Goal: Ask a question

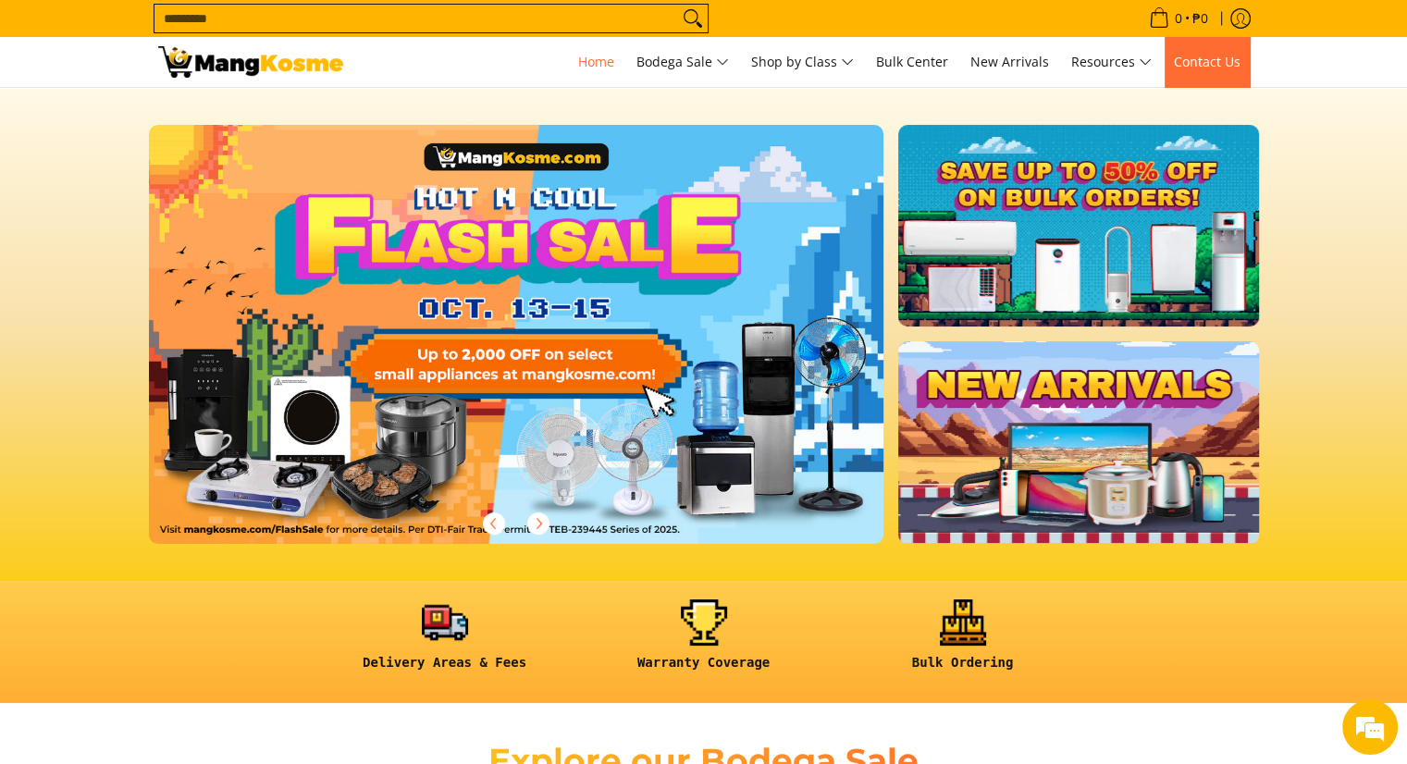
click at [1215, 62] on span "Contact Us" at bounding box center [1207, 62] width 67 height 18
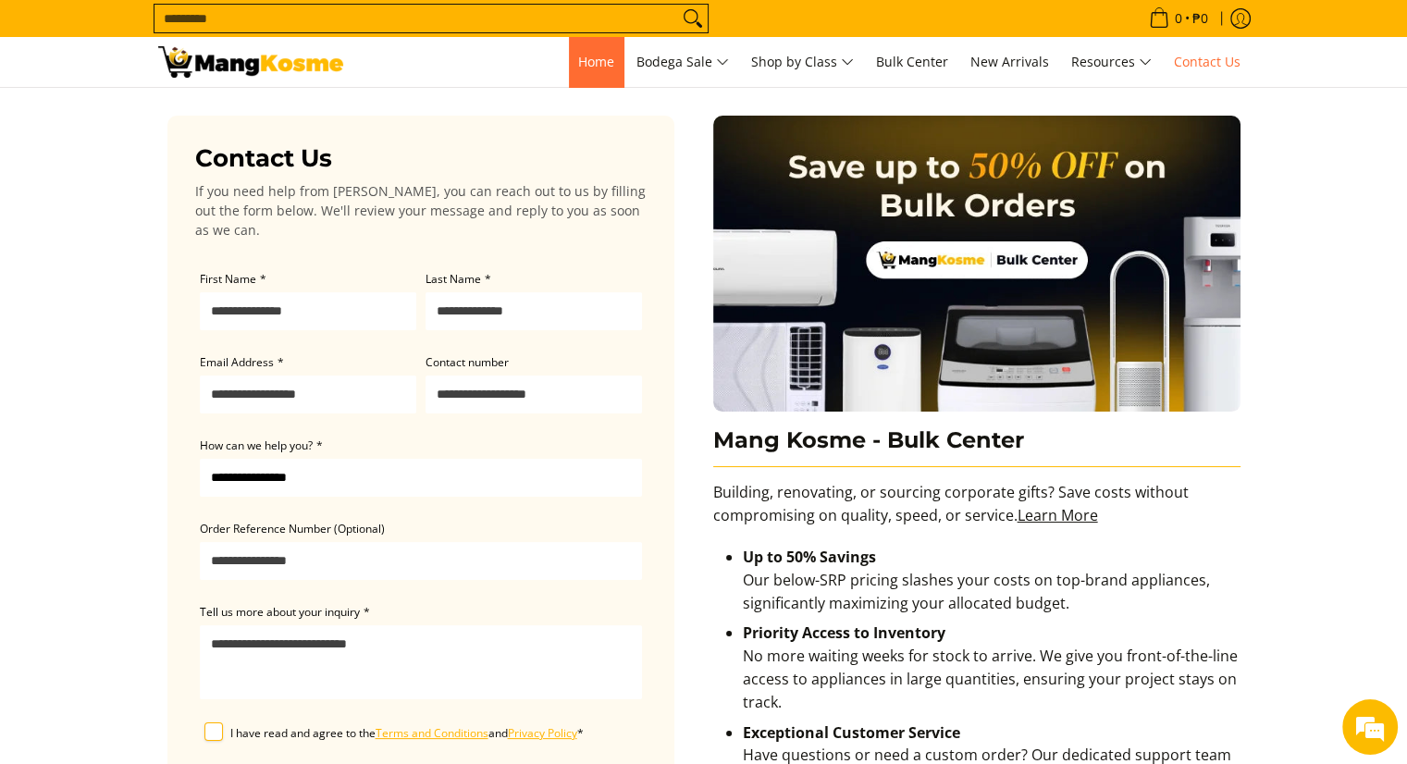
click at [593, 60] on span "Home" at bounding box center [596, 62] width 36 height 18
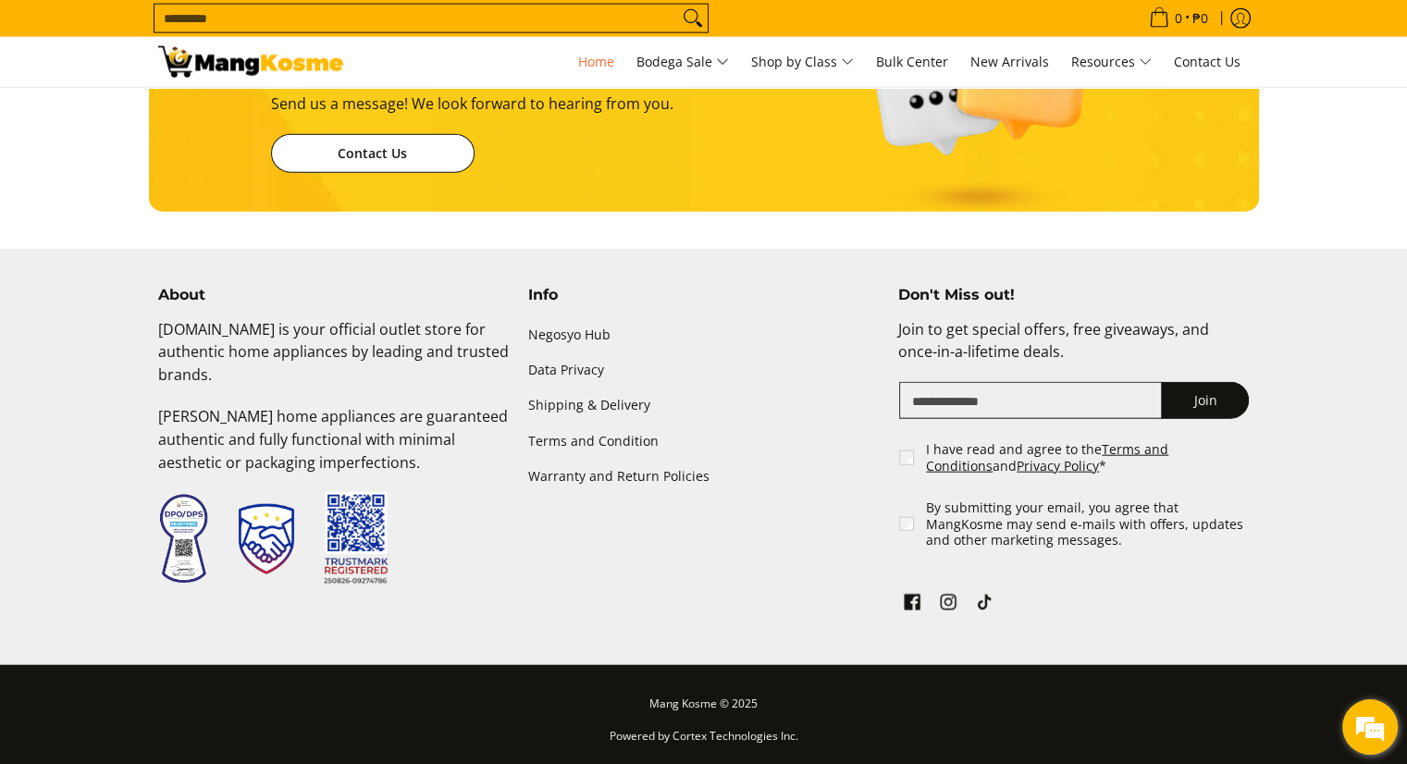
scroll to position [0, 2]
click at [1348, 746] on div "We're Online! How may I help you [DATE]?" at bounding box center [1370, 727] width 56 height 56
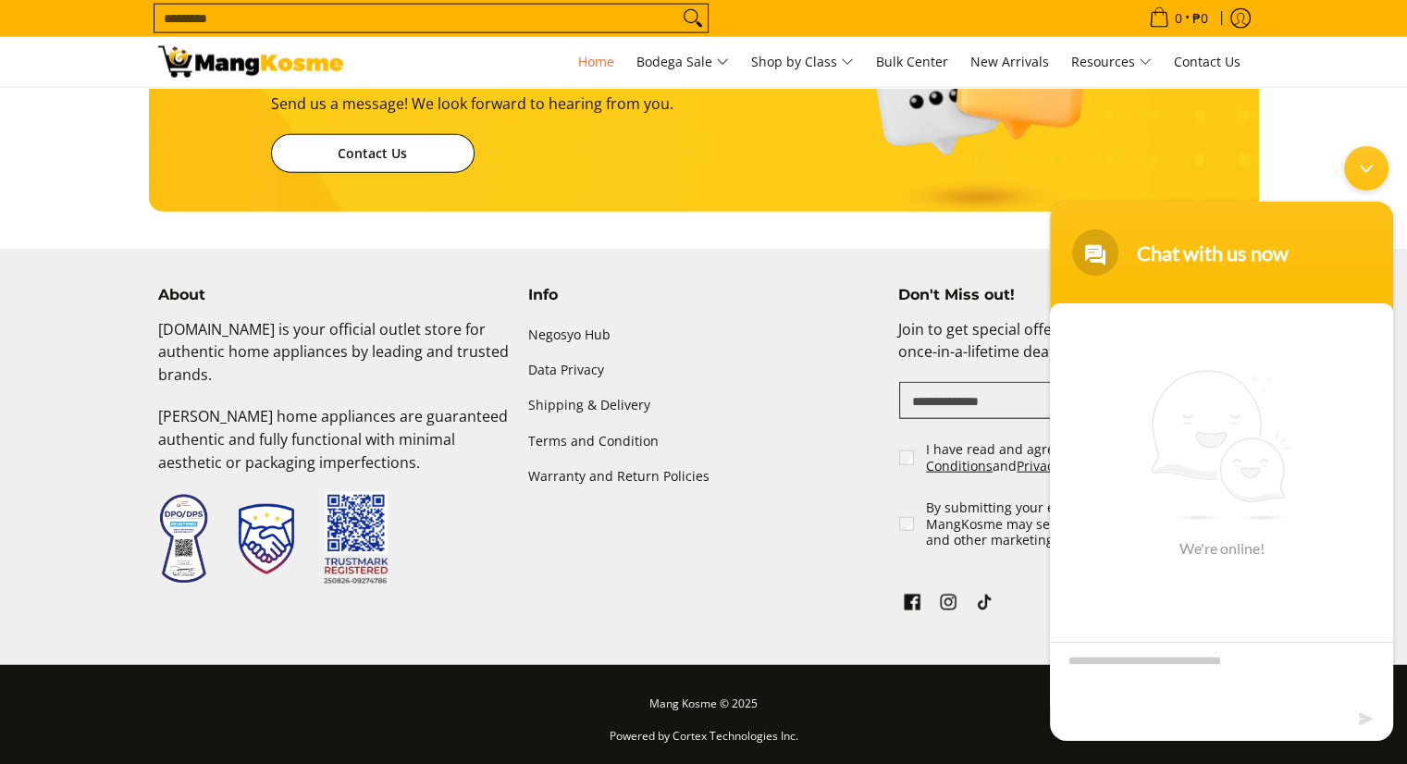
scroll to position [0, 0]
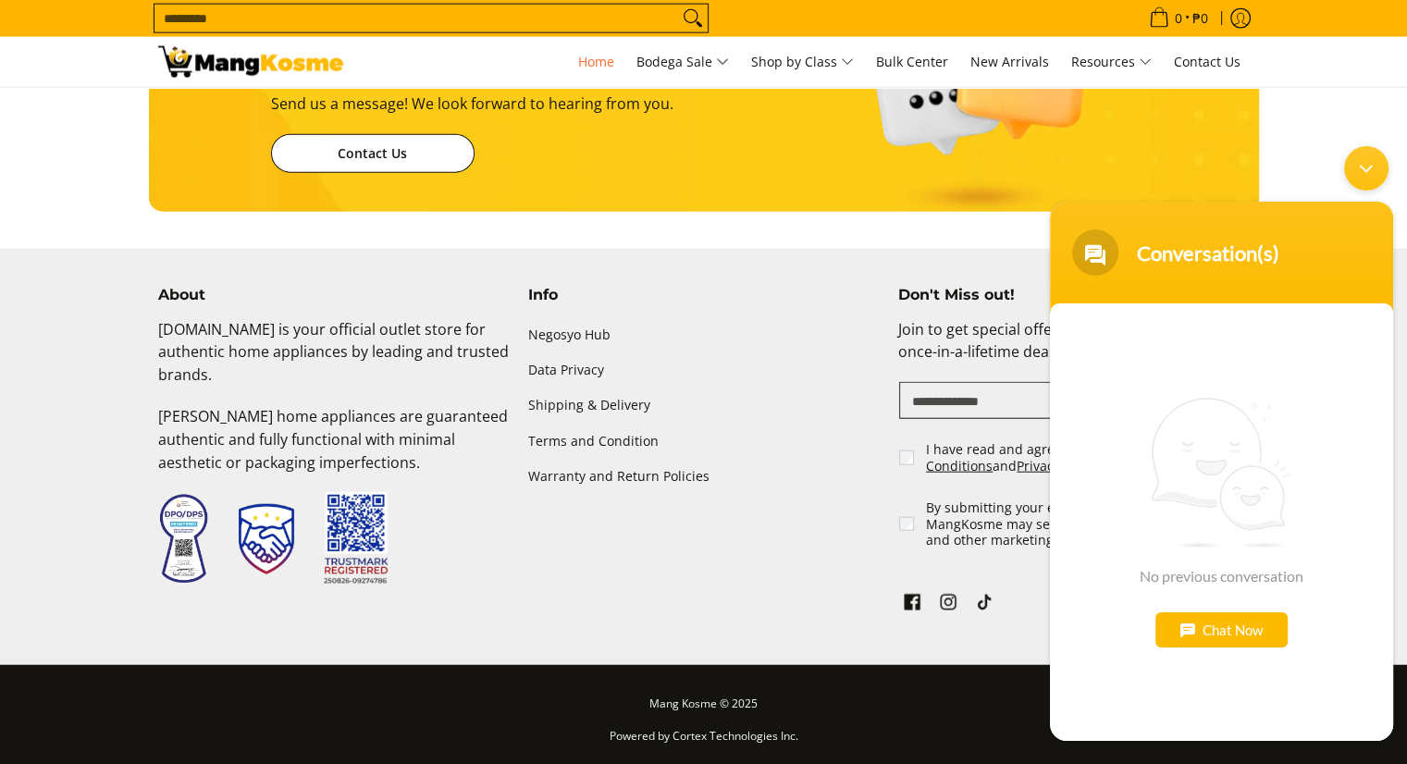
click at [1240, 638] on div "Chat Now" at bounding box center [1221, 629] width 132 height 35
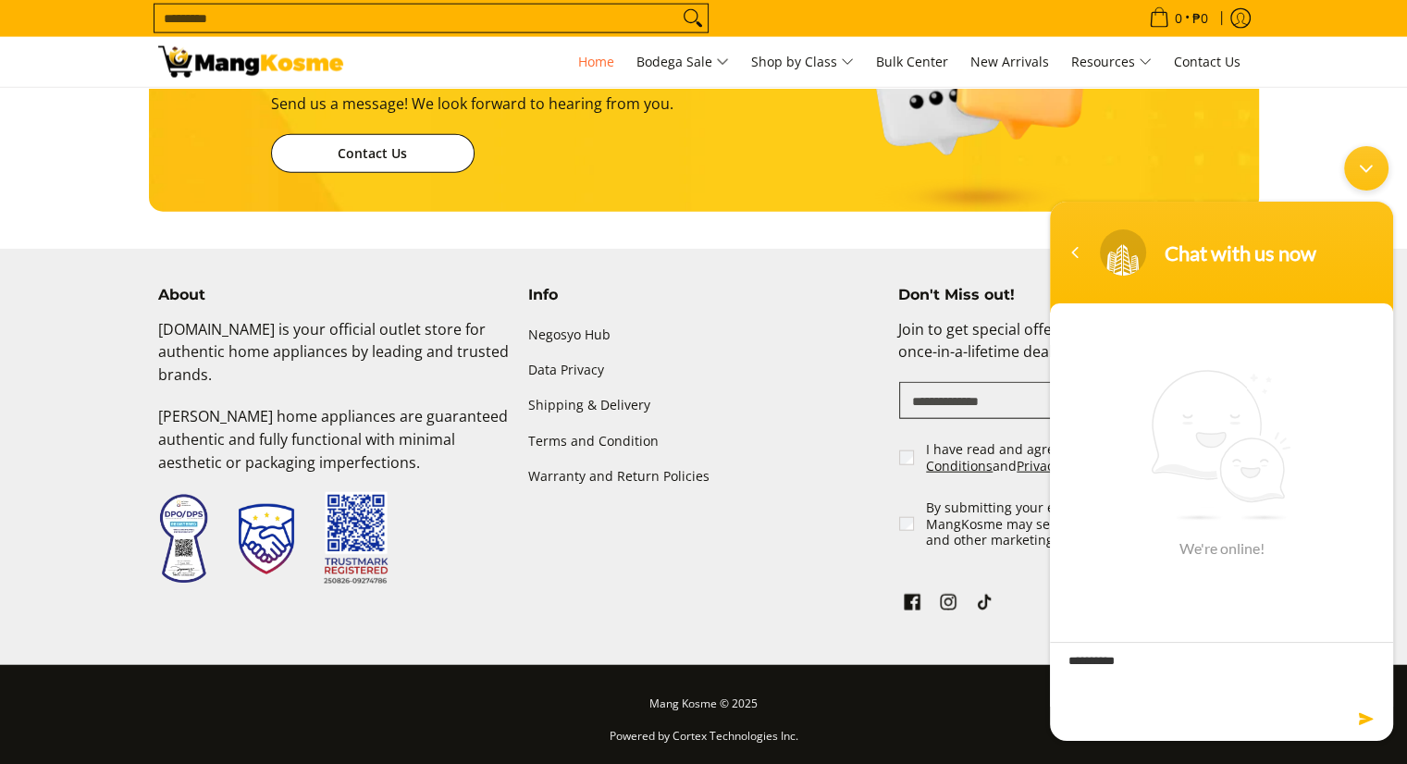
scroll to position [0, 1471]
type textarea "**********"
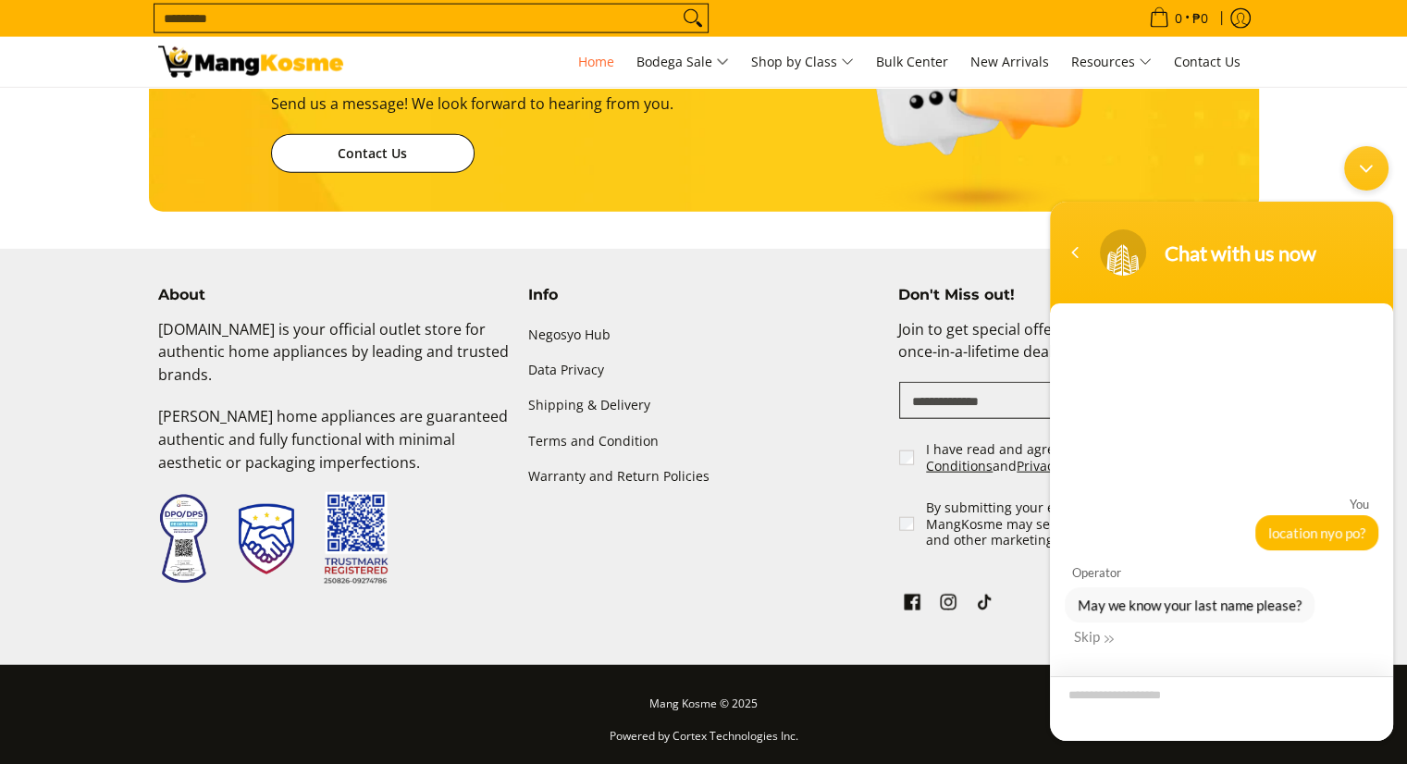
scroll to position [0, 2205]
drag, startPoint x: 1104, startPoint y: 642, endPoint x: 1166, endPoint y: 573, distance: 92.4
click at [1104, 642] on em at bounding box center [1108, 639] width 9 height 9
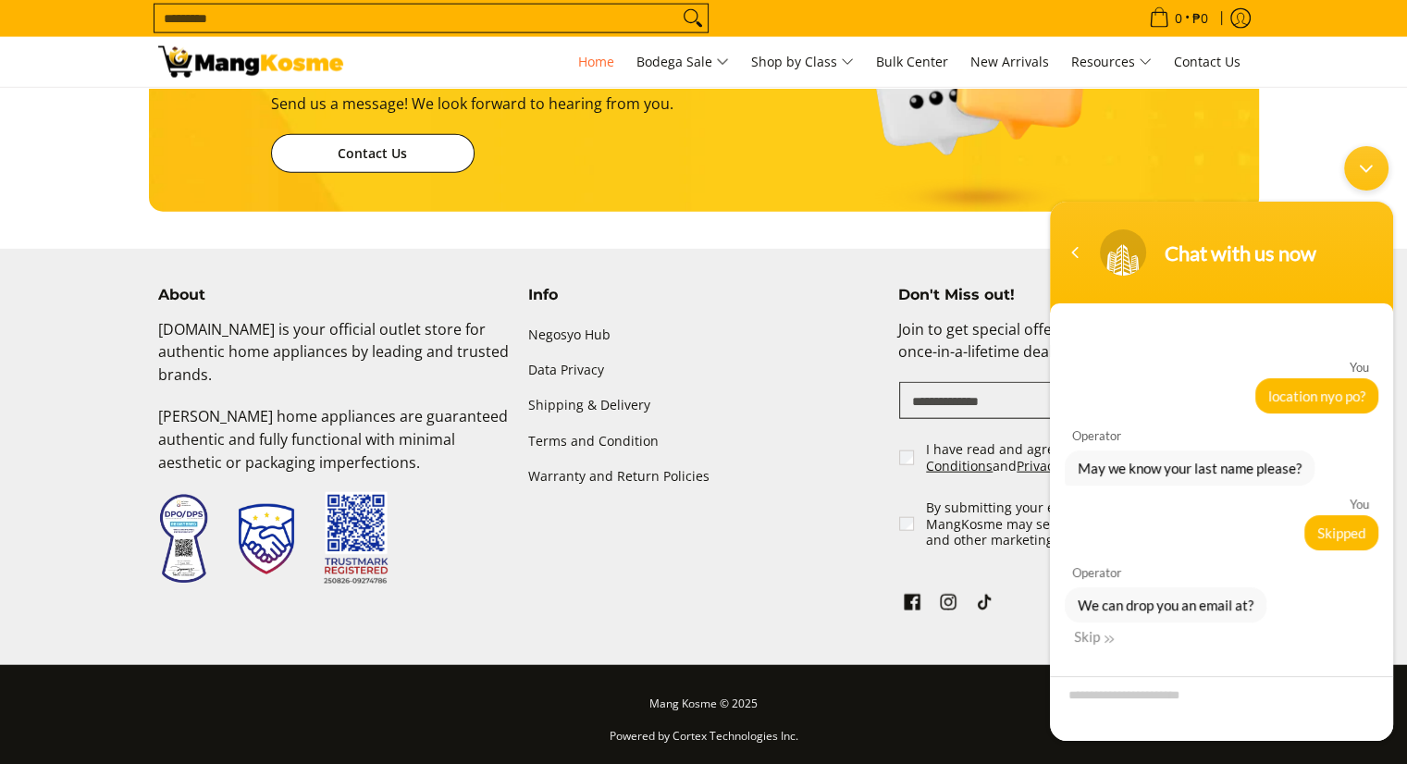
click at [1097, 652] on div at bounding box center [1221, 696] width 343 height 89
click at [1083, 638] on div "Skip" at bounding box center [1094, 636] width 40 height 17
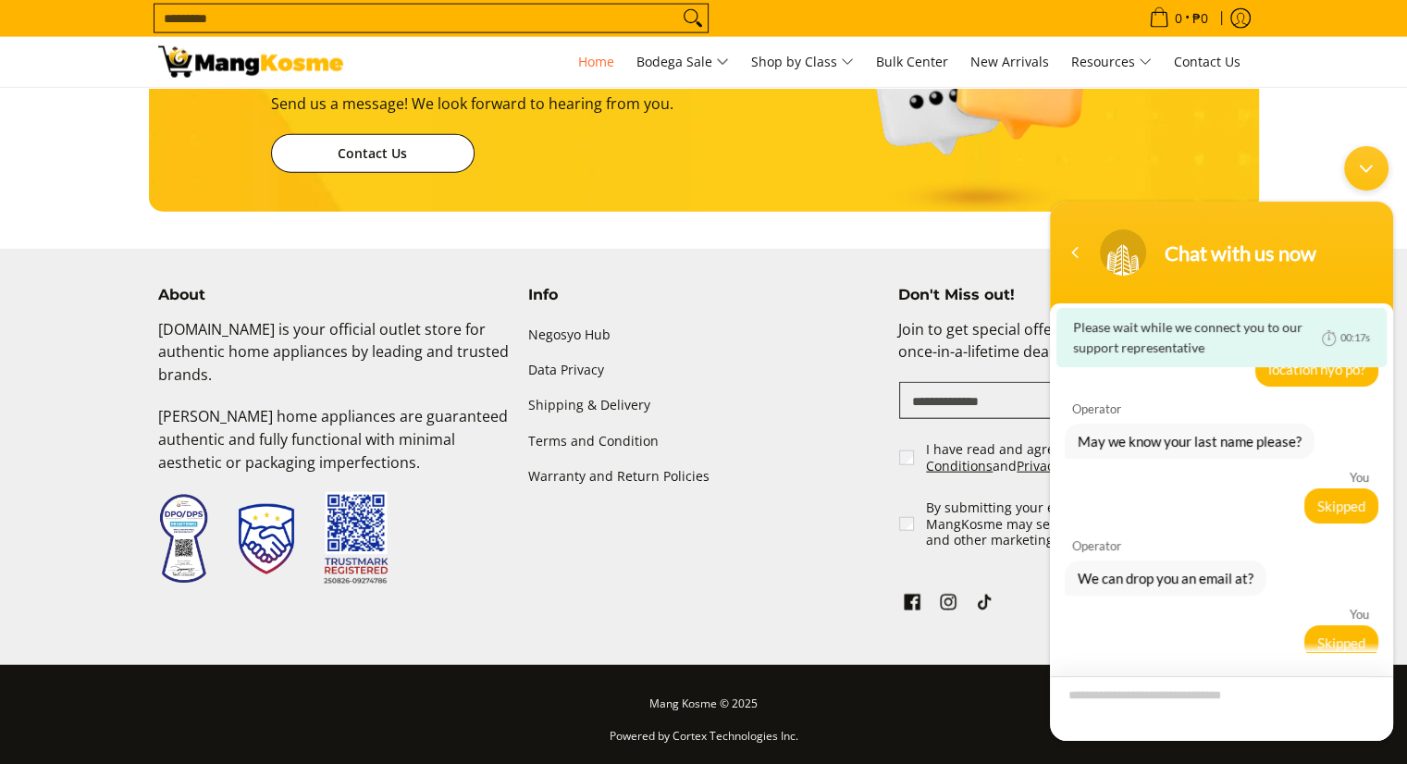
scroll to position [0, 2942]
